Goal: Task Accomplishment & Management: Manage account settings

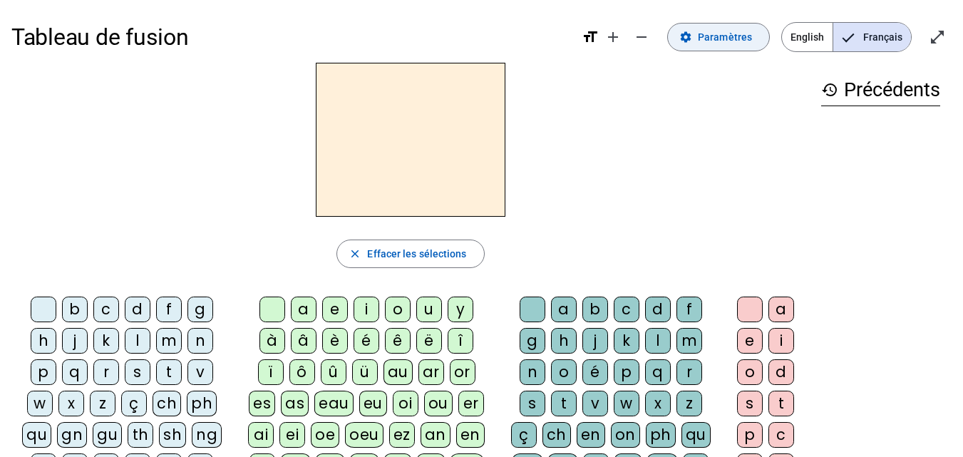
click at [692, 40] on mat-icon "settings" at bounding box center [685, 37] width 13 height 13
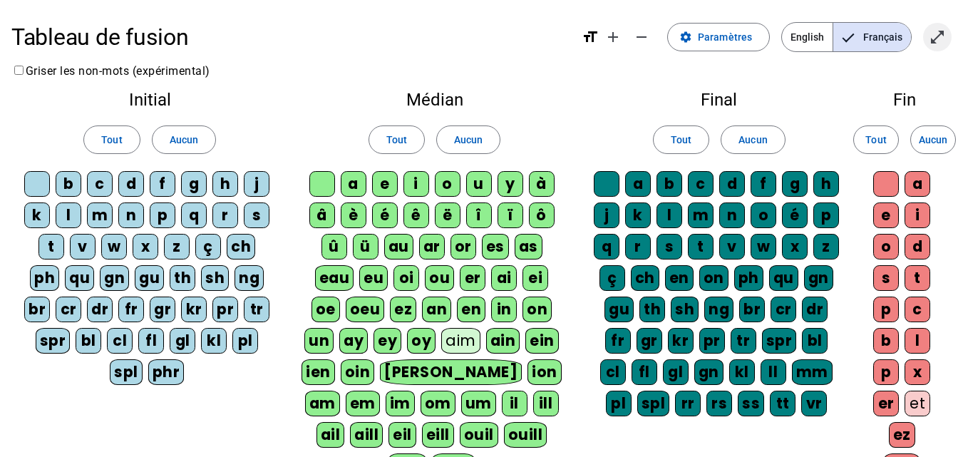
click at [930, 38] on mat-icon "open_in_full" at bounding box center [937, 37] width 17 height 17
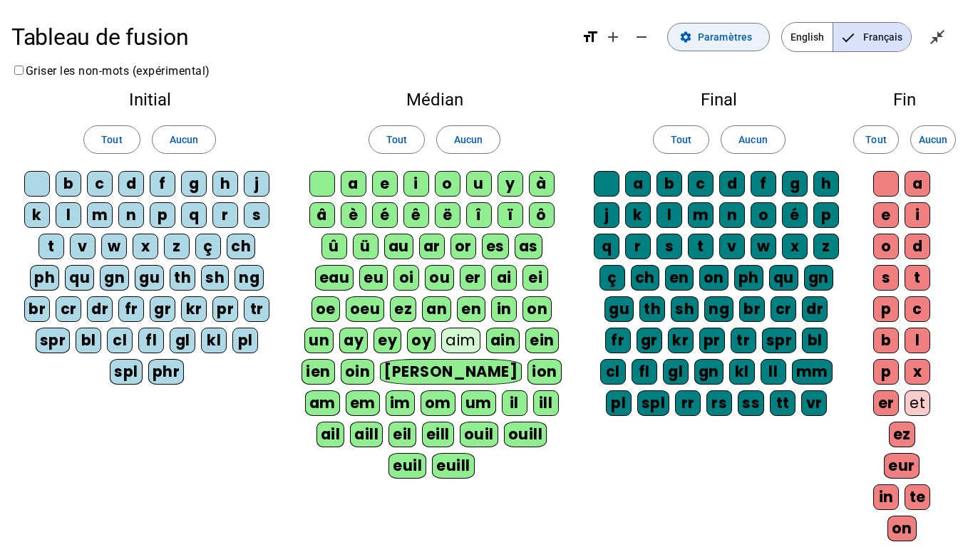
click at [698, 38] on span at bounding box center [718, 37] width 101 height 34
click at [706, 41] on span "Paramètres" at bounding box center [725, 37] width 54 height 17
click at [70, 186] on div "b" at bounding box center [69, 184] width 26 height 26
click at [125, 187] on div "d" at bounding box center [131, 184] width 26 height 26
click at [68, 212] on div "l" at bounding box center [69, 215] width 26 height 26
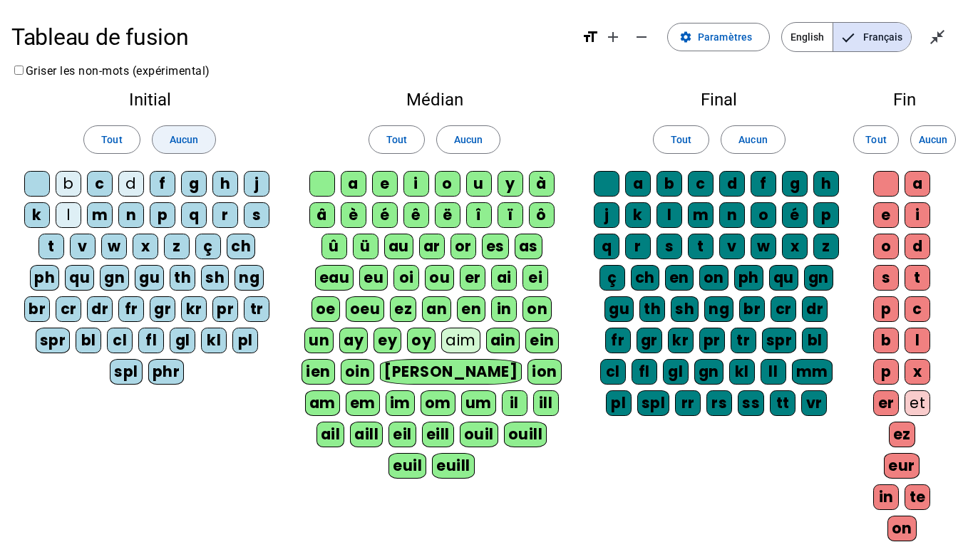
click at [194, 129] on span at bounding box center [184, 140] width 63 height 34
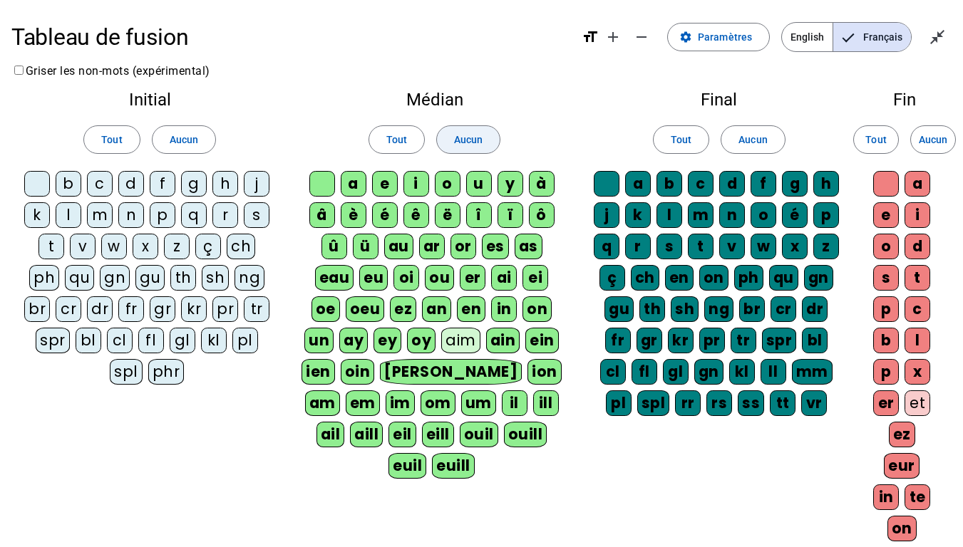
click at [472, 138] on span "Aucun" at bounding box center [468, 139] width 29 height 17
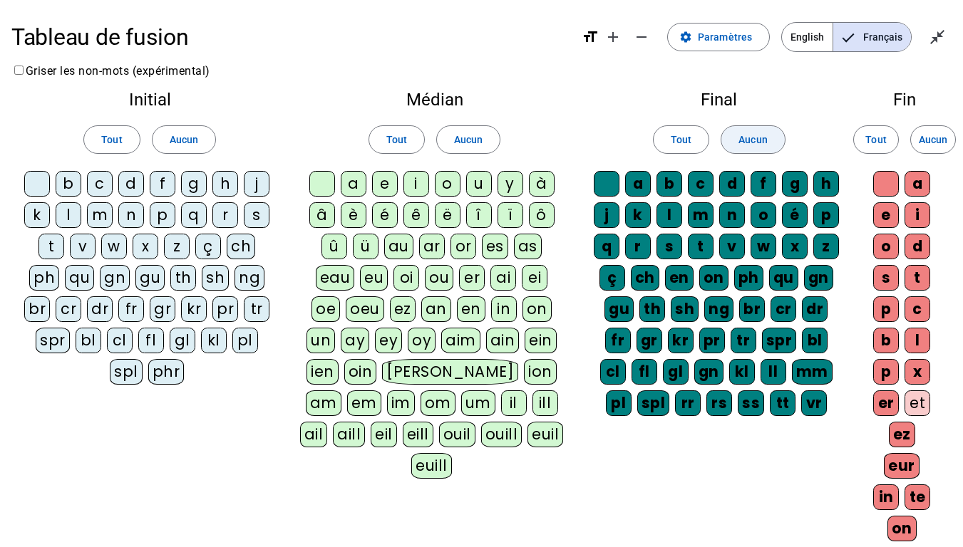
click at [733, 140] on span at bounding box center [752, 140] width 63 height 34
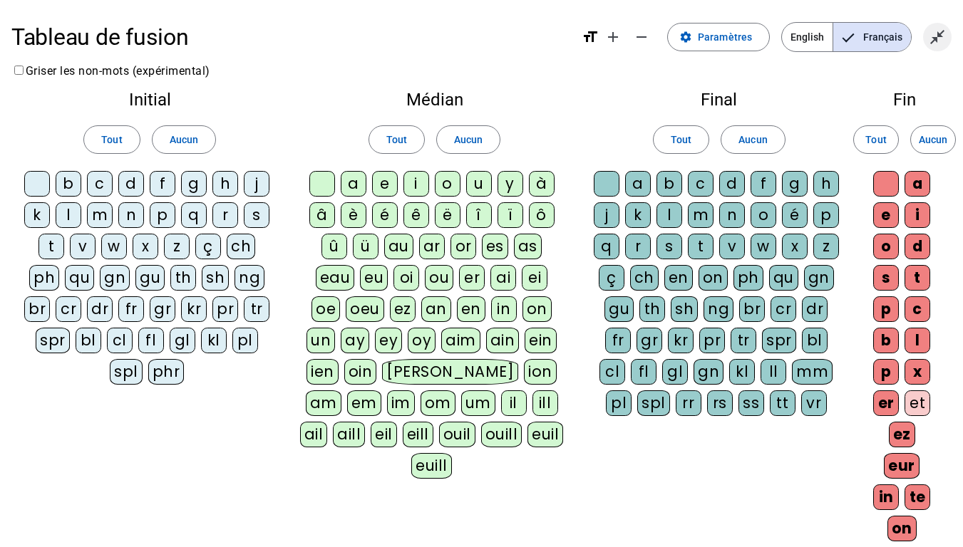
click at [934, 38] on mat-icon "close_fullscreen" at bounding box center [937, 37] width 17 height 17
